Goal: Check status: Verify the current state of an ongoing process or item

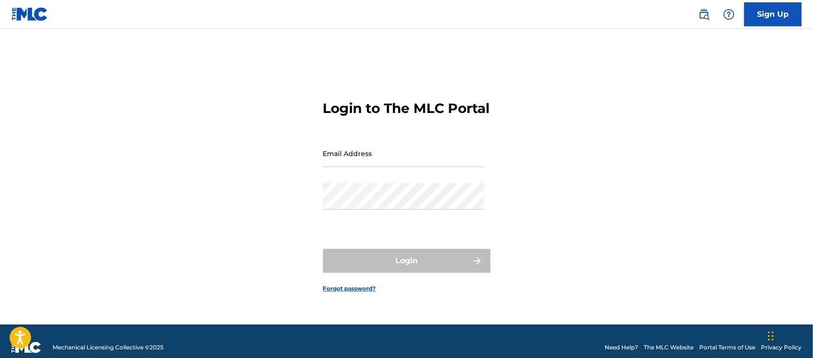
click at [348, 150] on input "Email Address" at bounding box center [404, 153] width 162 height 27
type input "[EMAIL_ADDRESS][DOMAIN_NAME]"
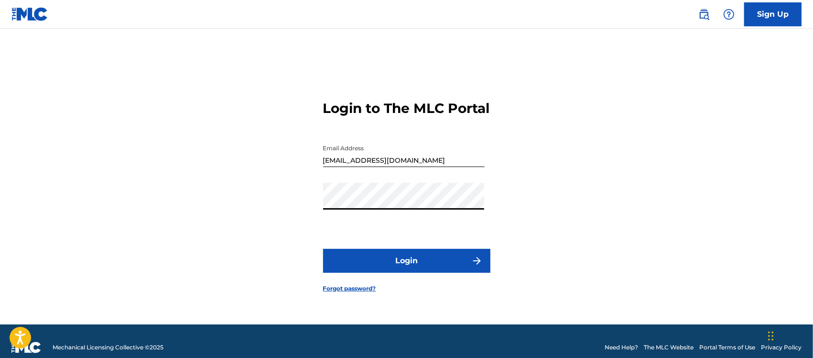
click at [395, 264] on button "Login" at bounding box center [406, 261] width 167 height 24
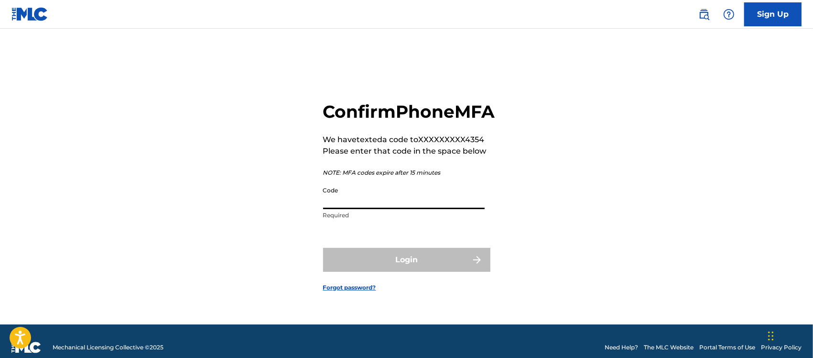
click at [360, 206] on input "Code" at bounding box center [404, 195] width 162 height 27
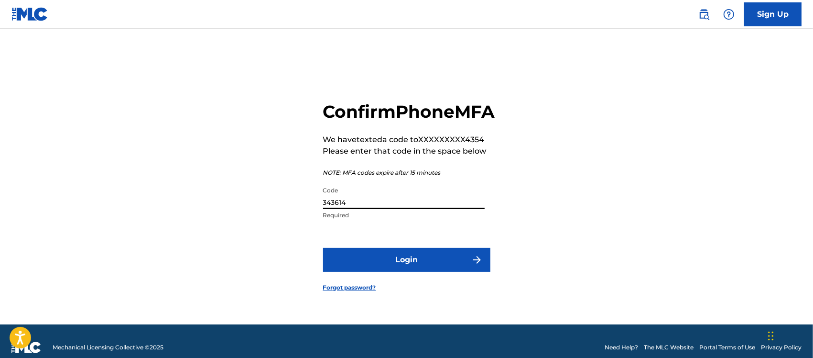
type input "343614"
click at [380, 264] on button "Login" at bounding box center [406, 260] width 167 height 24
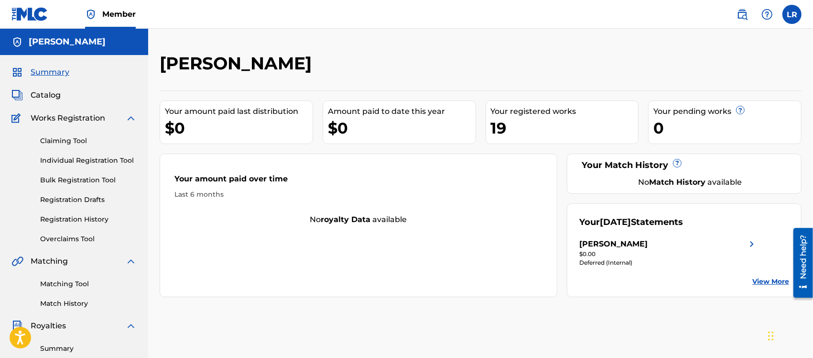
click at [657, 244] on div "[PERSON_NAME]" at bounding box center [669, 243] width 178 height 11
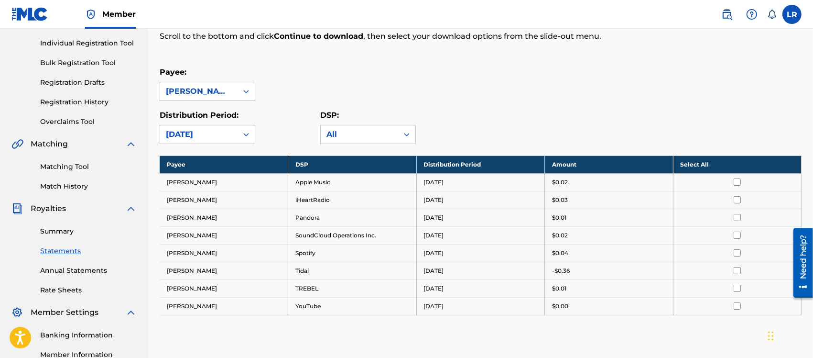
scroll to position [118, 0]
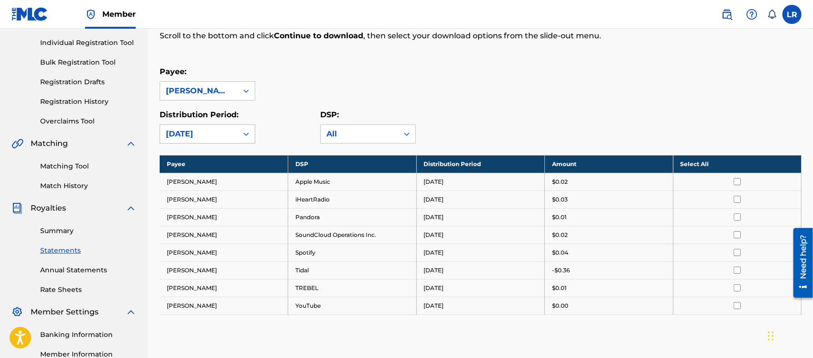
click at [236, 130] on div "[DATE]" at bounding box center [198, 134] width 77 height 18
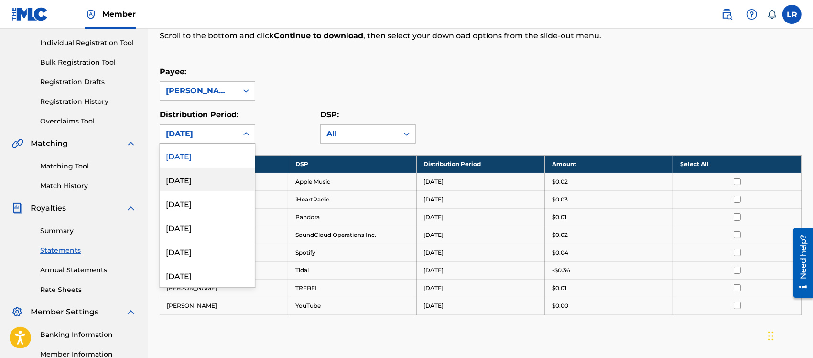
click at [196, 173] on div "July 2025" at bounding box center [207, 179] width 95 height 24
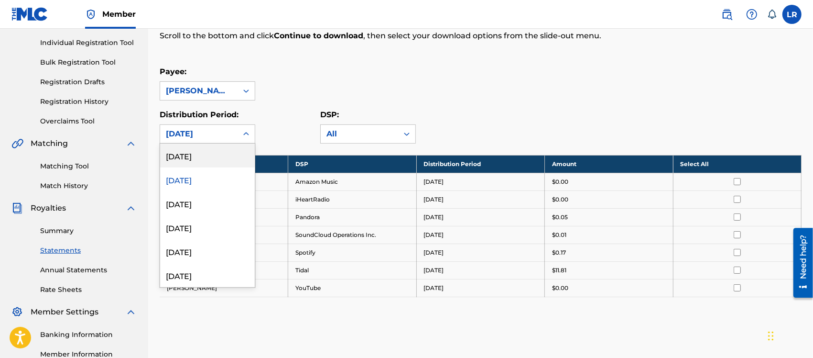
click at [197, 133] on div "July 2025" at bounding box center [199, 133] width 66 height 11
click at [197, 204] on div "June 2025" at bounding box center [207, 203] width 95 height 24
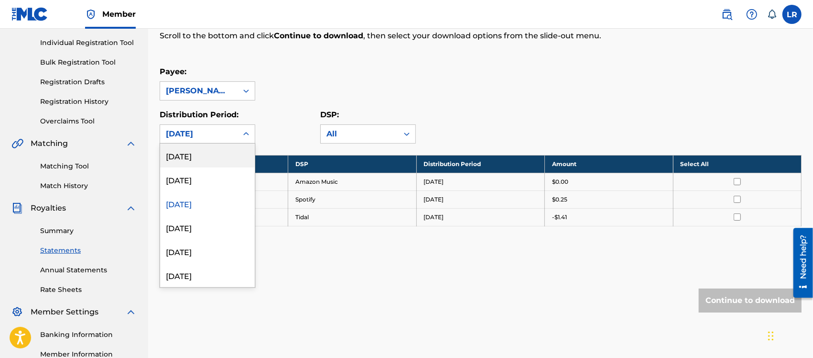
click at [204, 134] on div "June 2025" at bounding box center [199, 133] width 66 height 11
click at [188, 230] on div "May 2025" at bounding box center [207, 227] width 95 height 24
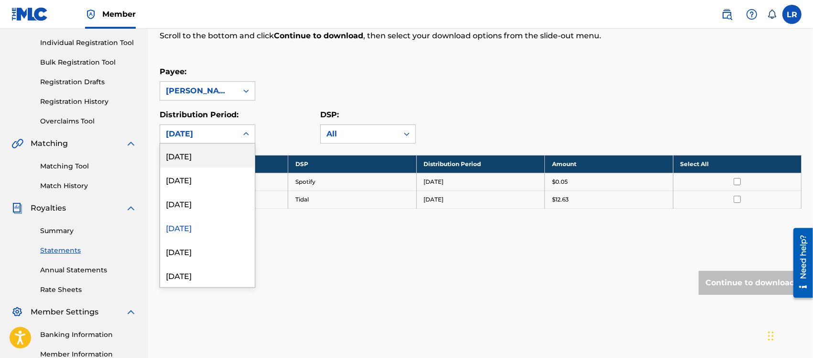
click at [223, 139] on div "May 2025" at bounding box center [199, 133] width 66 height 11
click at [178, 256] on div "April 2025" at bounding box center [207, 251] width 95 height 24
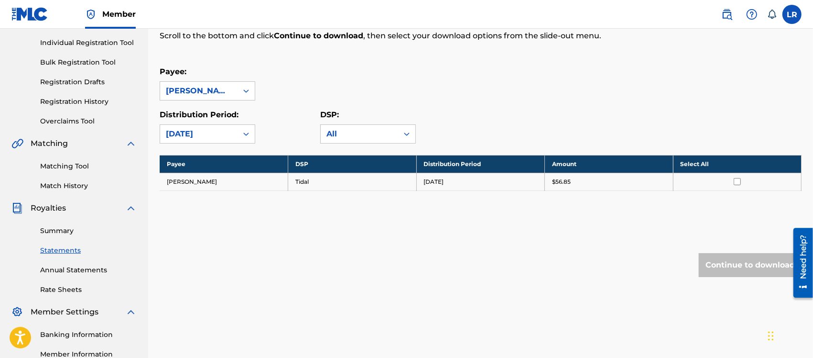
click at [561, 180] on p "$56.85" at bounding box center [561, 181] width 19 height 9
drag, startPoint x: 561, startPoint y: 180, endPoint x: 406, endPoint y: 193, distance: 156.0
click at [406, 193] on div "Payee DSP Distribution Period Amount Select All Luciano Rodriguez Tidal April 2…" at bounding box center [481, 185] width 642 height 60
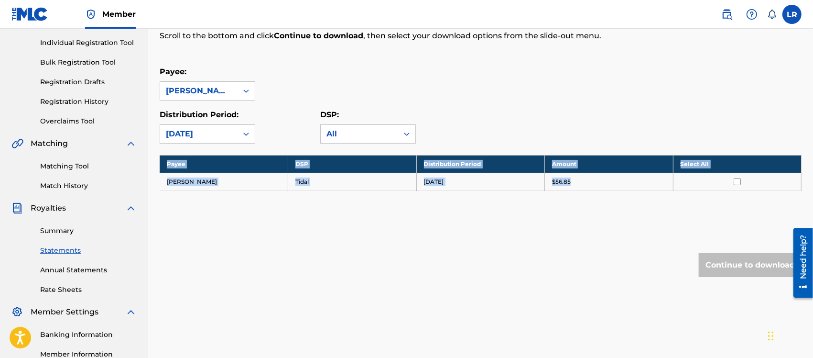
click at [406, 193] on div "Payee DSP Distribution Period Amount Select All Luciano Rodriguez Tidal April 2…" at bounding box center [481, 185] width 642 height 60
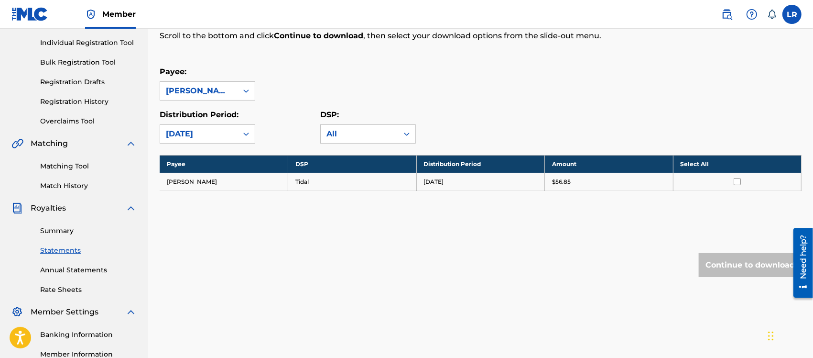
click at [406, 193] on div "Payee DSP Distribution Period Amount Select All Luciano Rodriguez Tidal April 2…" at bounding box center [481, 185] width 642 height 60
click at [386, 177] on td "Tidal" at bounding box center [352, 182] width 129 height 18
click at [226, 116] on label "Distribution Period:" at bounding box center [199, 114] width 79 height 9
click at [118, 134] on input "Distribution Period:" at bounding box center [118, 134] width 0 height 0
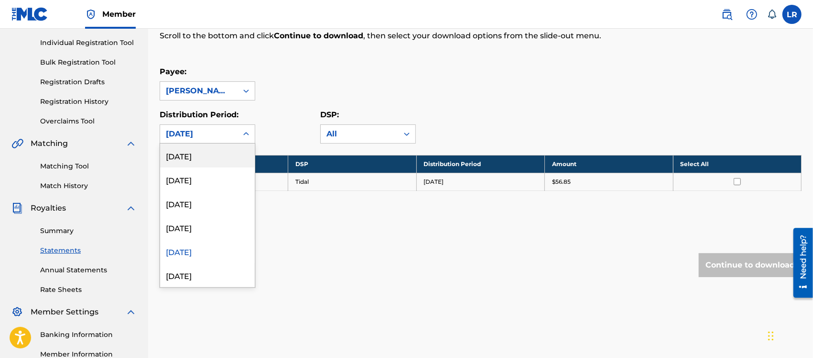
click at [220, 130] on div "April 2025" at bounding box center [199, 133] width 66 height 11
click at [204, 156] on div "[DATE]" at bounding box center [207, 155] width 95 height 24
